Goal: Navigation & Orientation: Find specific page/section

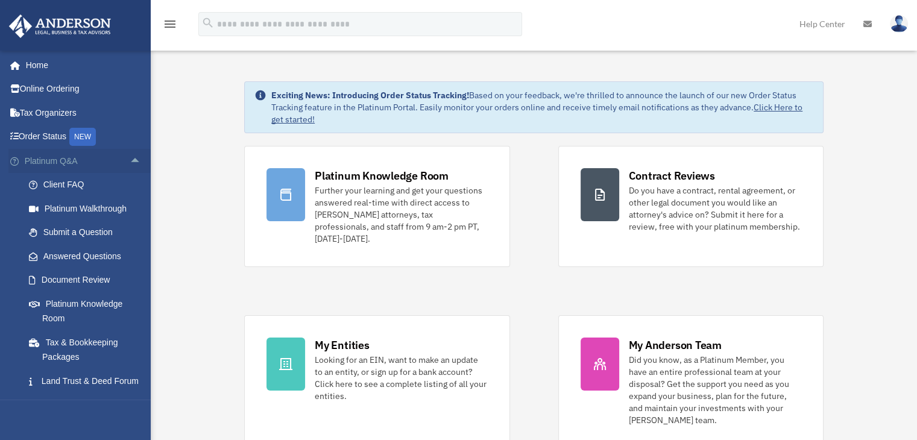
click at [130, 163] on span "arrow_drop_up" at bounding box center [142, 161] width 24 height 25
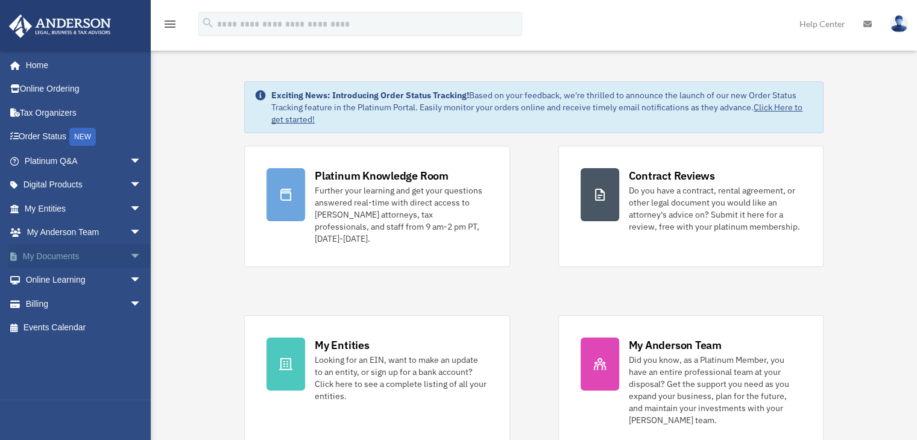
click at [130, 256] on span "arrow_drop_down" at bounding box center [142, 256] width 24 height 25
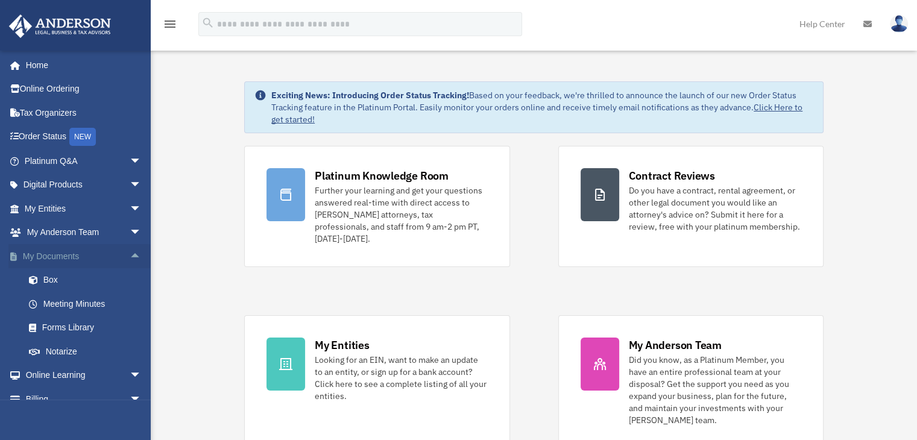
click at [131, 259] on span "arrow_drop_up" at bounding box center [142, 256] width 24 height 25
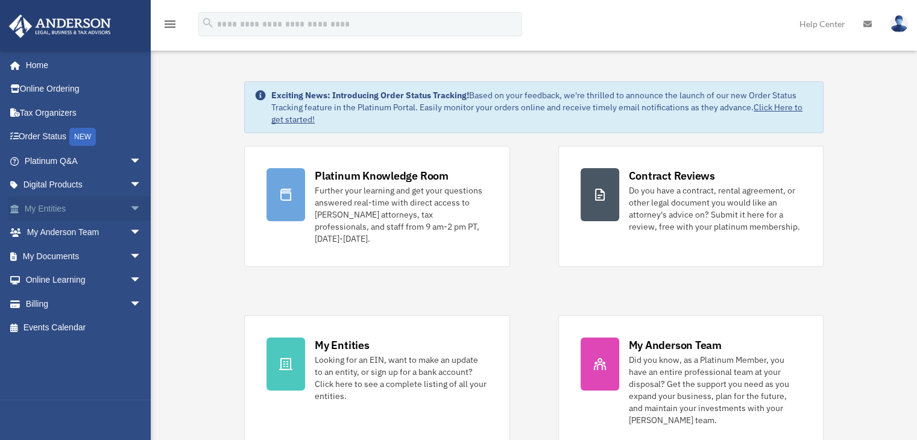
click at [130, 209] on span "arrow_drop_down" at bounding box center [142, 209] width 24 height 25
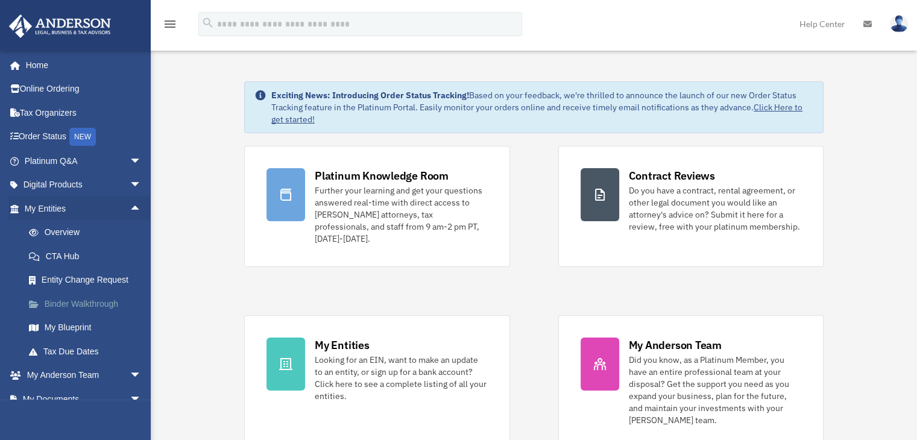
click at [112, 302] on link "Binder Walkthrough" at bounding box center [88, 304] width 143 height 24
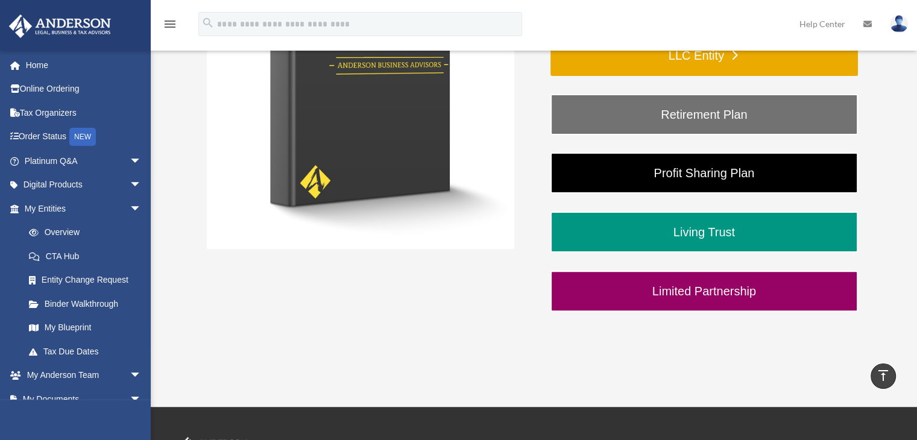
scroll to position [121, 0]
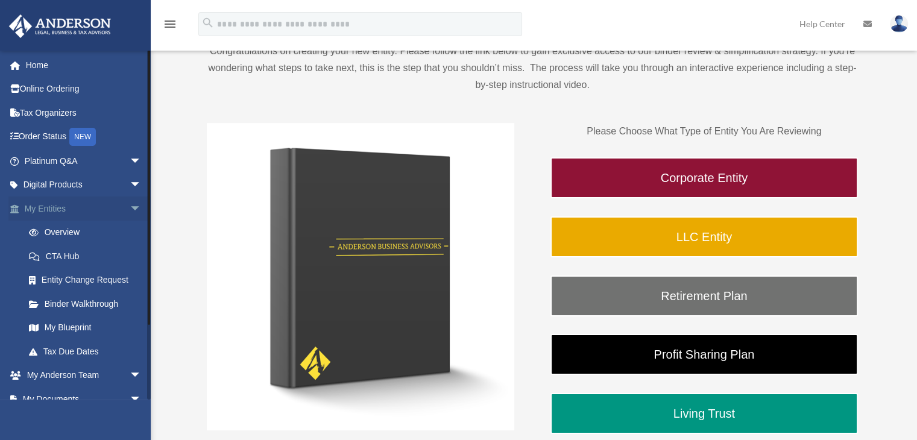
drag, startPoint x: 128, startPoint y: 207, endPoint x: 103, endPoint y: 206, distance: 24.7
click at [130, 207] on span "arrow_drop_down" at bounding box center [142, 209] width 24 height 25
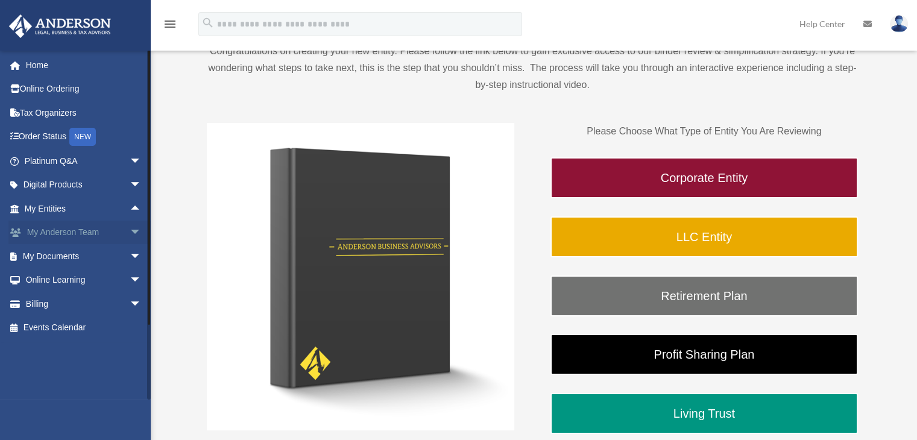
click at [65, 230] on link "My [PERSON_NAME] Team arrow_drop_down" at bounding box center [83, 233] width 151 height 24
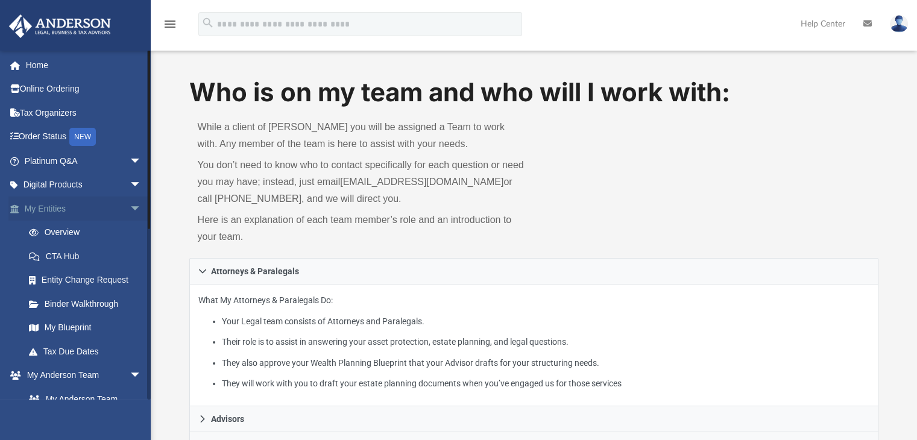
click at [130, 206] on span "arrow_drop_down" at bounding box center [142, 209] width 24 height 25
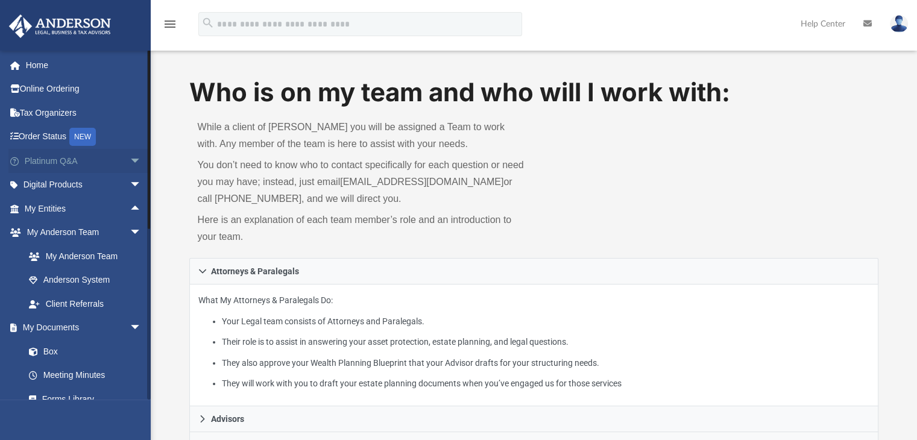
click at [130, 154] on span "arrow_drop_down" at bounding box center [142, 161] width 24 height 25
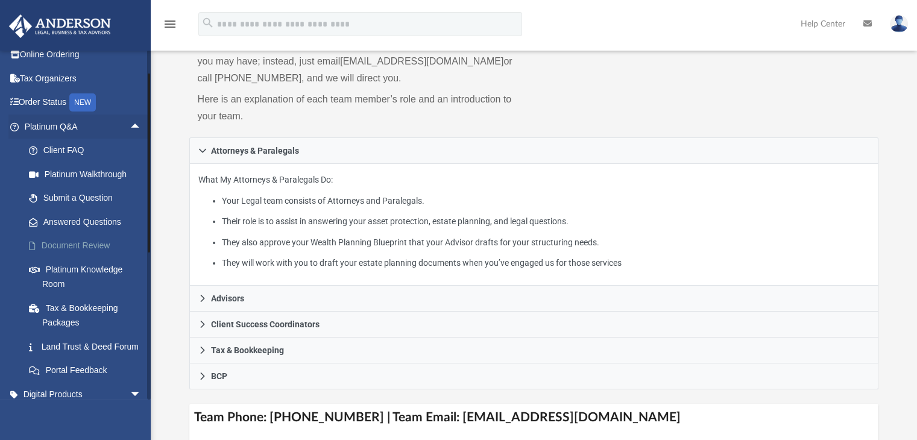
scroll to position [60, 0]
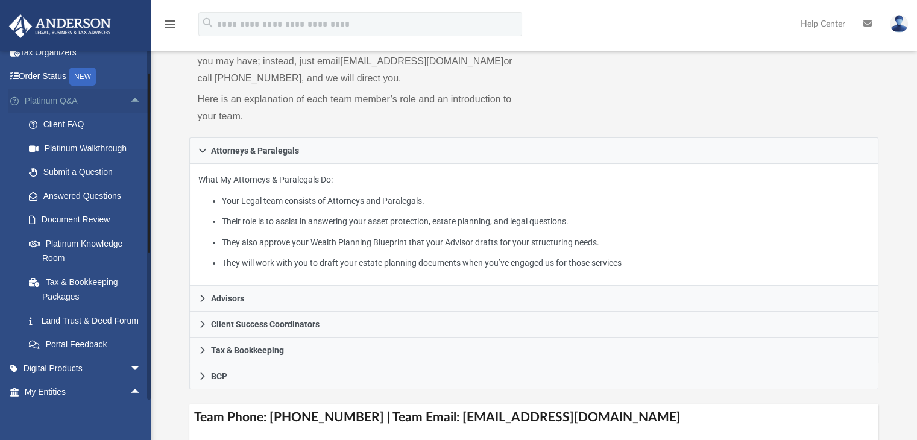
click at [131, 101] on span "arrow_drop_up" at bounding box center [142, 101] width 24 height 25
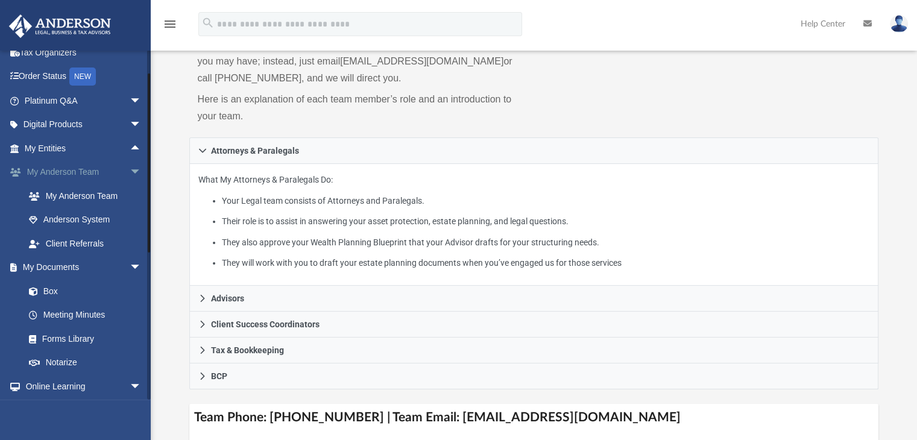
click at [130, 174] on span "arrow_drop_down" at bounding box center [142, 172] width 24 height 25
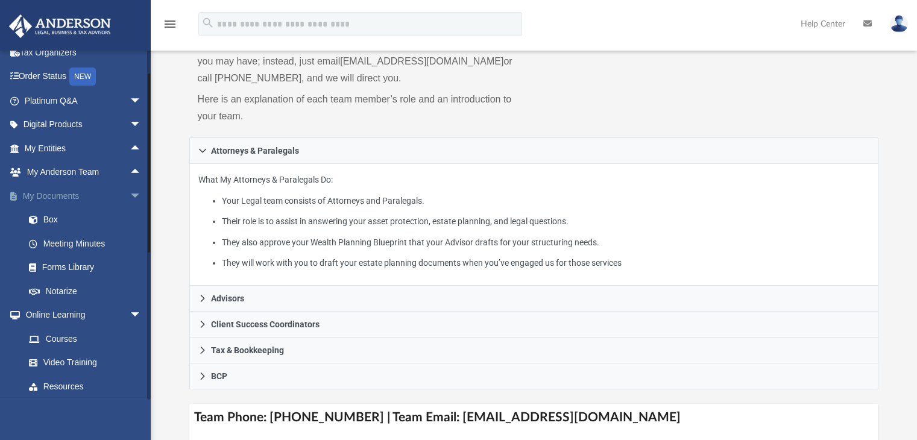
click at [130, 194] on span "arrow_drop_down" at bounding box center [142, 196] width 24 height 25
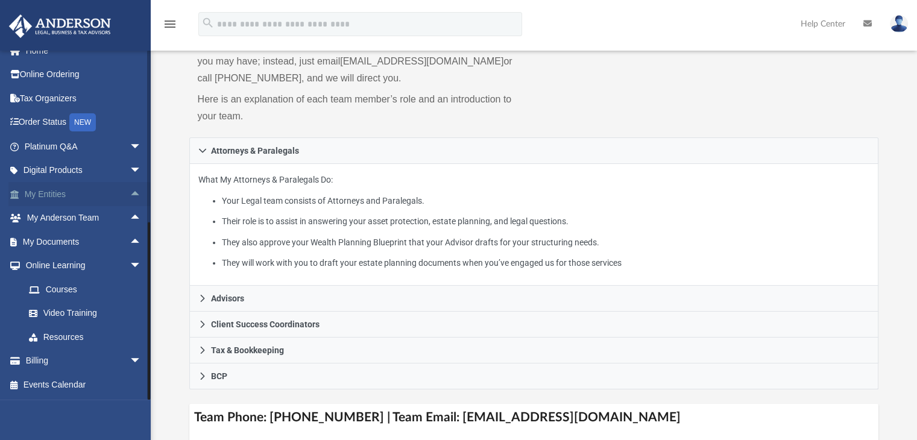
scroll to position [14, 0]
click at [130, 261] on span "arrow_drop_down" at bounding box center [142, 266] width 24 height 25
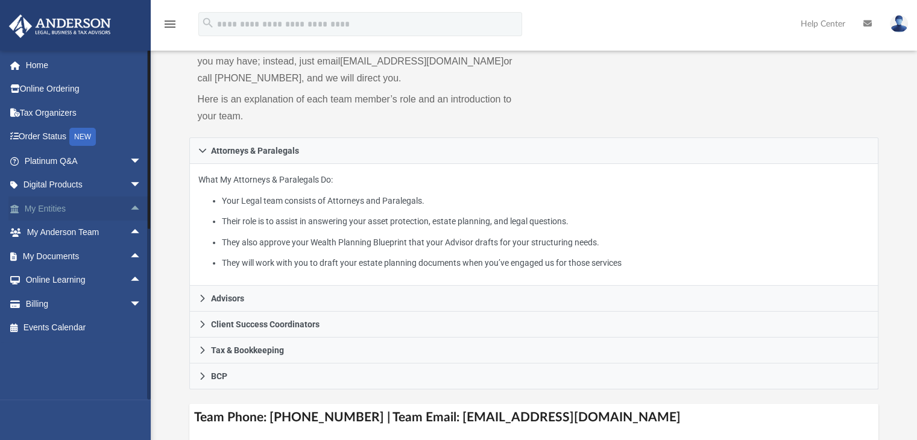
click at [130, 206] on span "arrow_drop_up" at bounding box center [142, 209] width 24 height 25
